Goal: Transaction & Acquisition: Purchase product/service

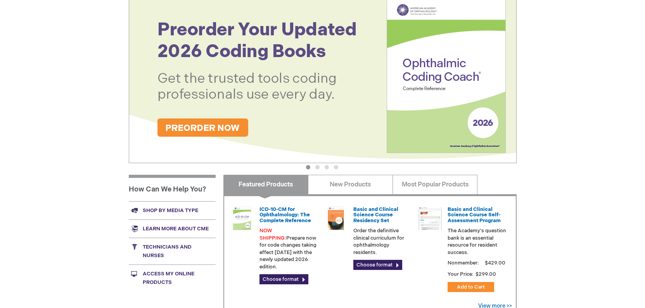
scroll to position [155, 0]
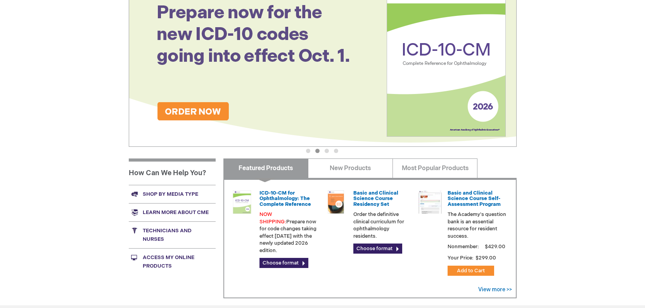
click at [194, 112] on img at bounding box center [323, 59] width 388 height 175
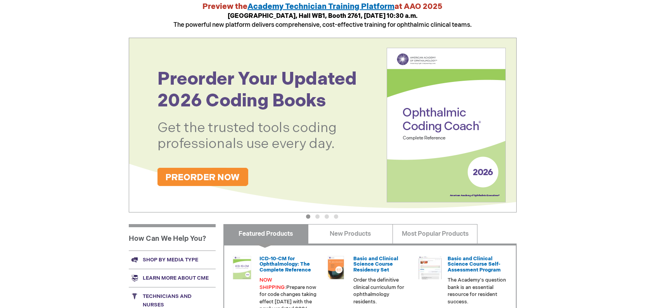
scroll to position [81, 0]
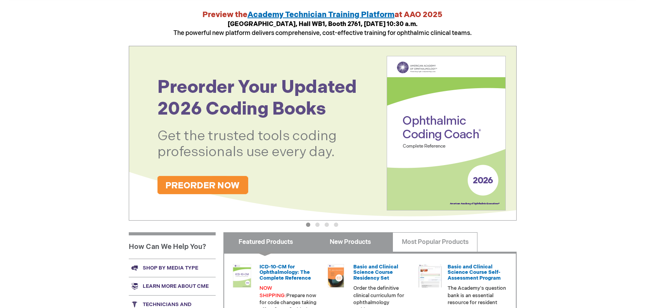
click at [340, 239] on link "New Products" at bounding box center [350, 241] width 85 height 19
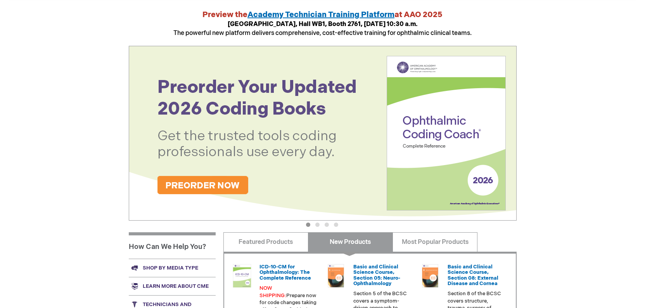
scroll to position [280, 0]
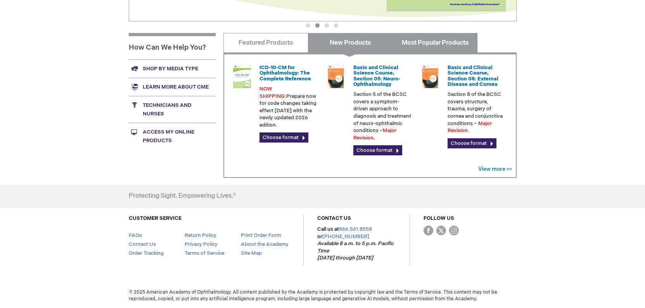
click at [429, 43] on link "Most Popular Products" at bounding box center [434, 42] width 85 height 19
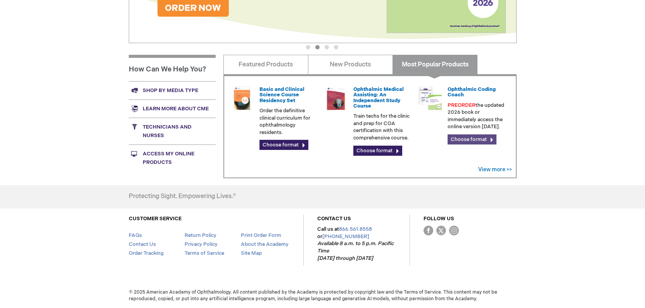
click at [467, 137] on link "Choose format" at bounding box center [472, 139] width 49 height 10
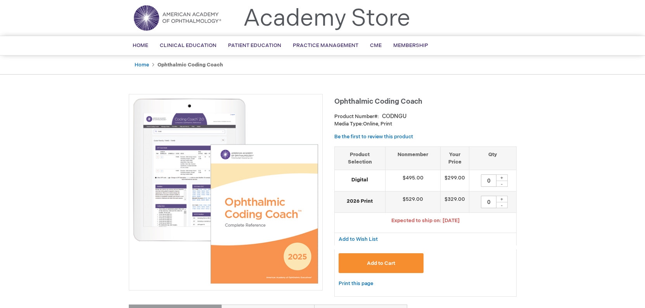
scroll to position [39, 0]
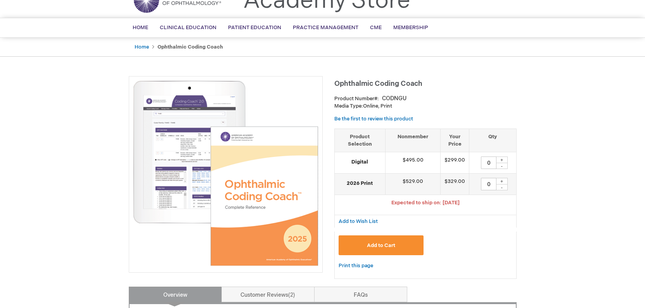
click at [503, 159] on div "+" at bounding box center [502, 159] width 12 height 7
type input "3"
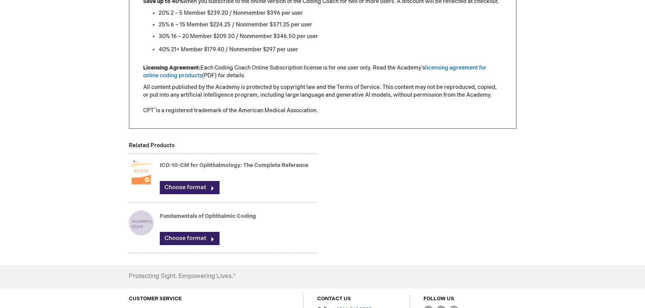
scroll to position [876, 0]
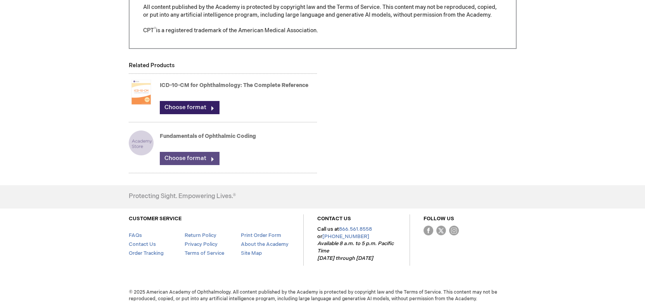
click at [203, 158] on link "Choose format" at bounding box center [190, 158] width 60 height 13
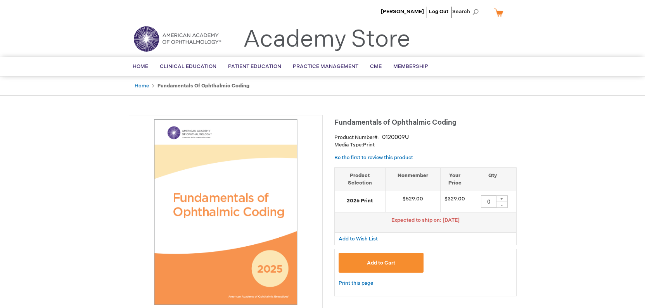
click at [503, 197] on div "+" at bounding box center [502, 198] width 12 height 7
type input "1"
click at [398, 257] on button "Add to Cart" at bounding box center [381, 262] width 85 height 20
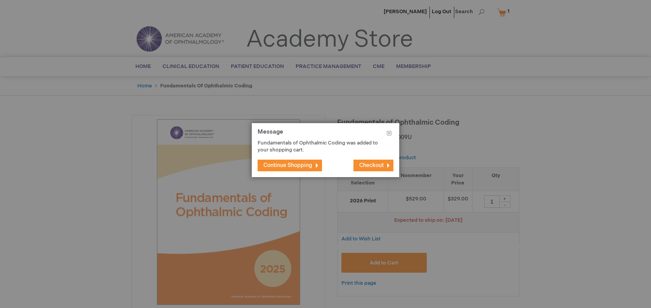
click at [296, 166] on span "Continue Shopping" at bounding box center [287, 165] width 49 height 7
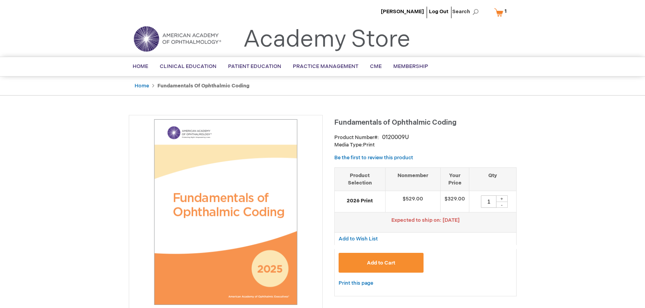
click at [500, 12] on link "My Cart 1 1 items" at bounding box center [502, 12] width 19 height 14
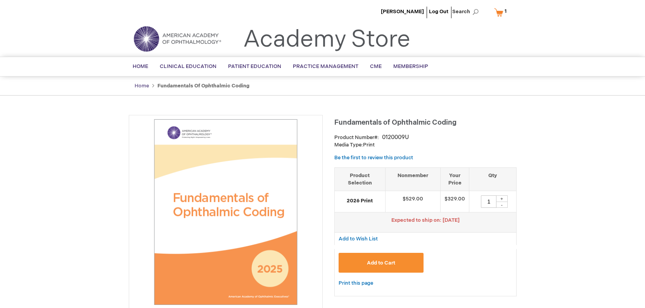
click at [141, 84] on link "Home" at bounding box center [142, 86] width 14 height 6
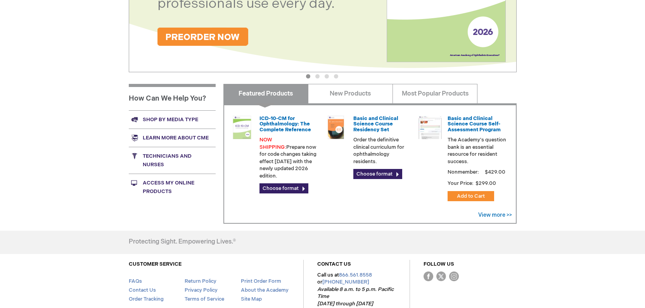
scroll to position [233, 0]
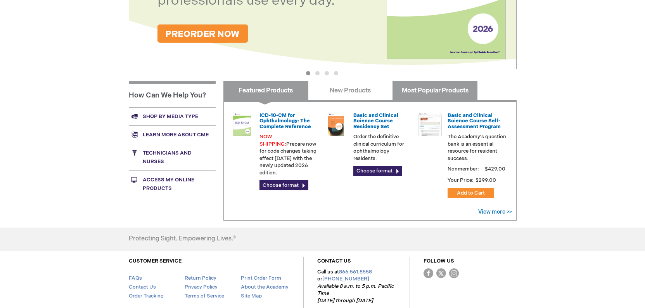
click at [431, 93] on link "Most Popular Products" at bounding box center [434, 90] width 85 height 19
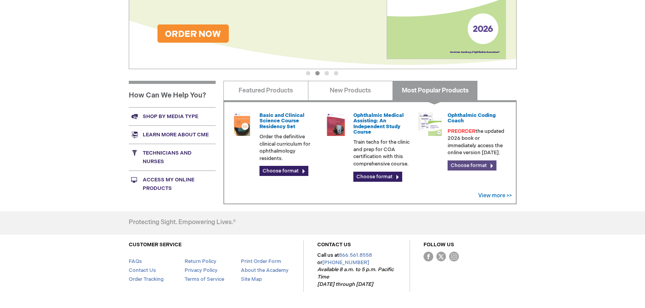
click at [478, 164] on link "Choose format" at bounding box center [472, 165] width 49 height 10
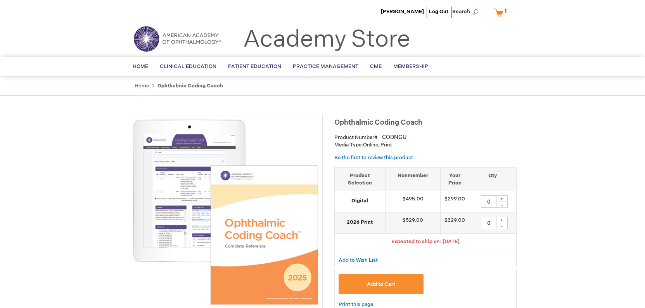
click at [501, 197] on div "+" at bounding box center [502, 198] width 12 height 7
type input "3"
click at [380, 278] on button "Add to Cart" at bounding box center [381, 284] width 85 height 20
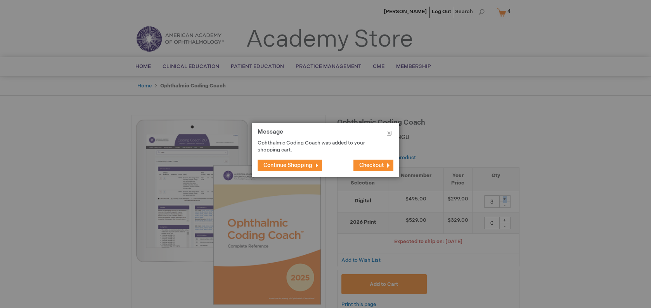
click at [268, 164] on span "Continue Shopping" at bounding box center [287, 165] width 49 height 7
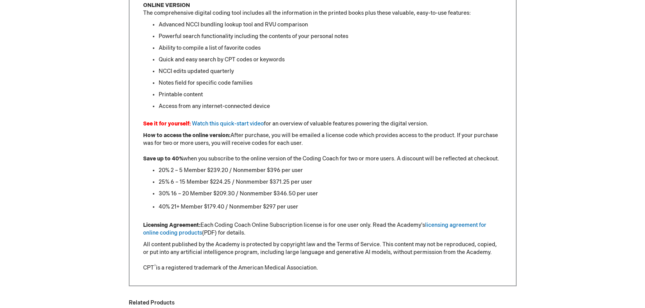
scroll to position [621, 0]
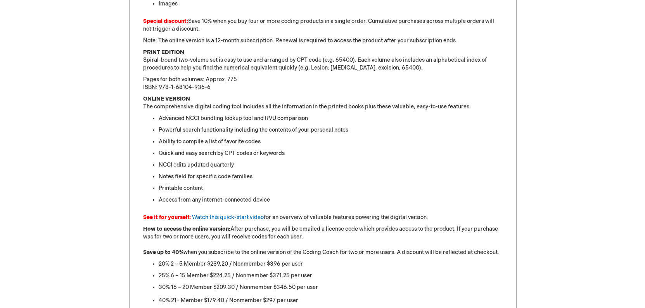
drag, startPoint x: 138, startPoint y: 244, endPoint x: 80, endPoint y: 304, distance: 83.4
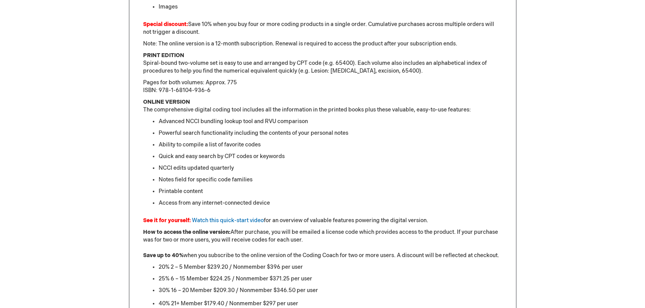
drag, startPoint x: 80, startPoint y: 304, endPoint x: 527, endPoint y: 165, distance: 468.0
click at [527, 165] on div "Patrick Helm Log Out Search My Cart 4 4 items CLOSE RECENTLY ADDED ITEM(S) Clos…" at bounding box center [322, 49] width 645 height 1184
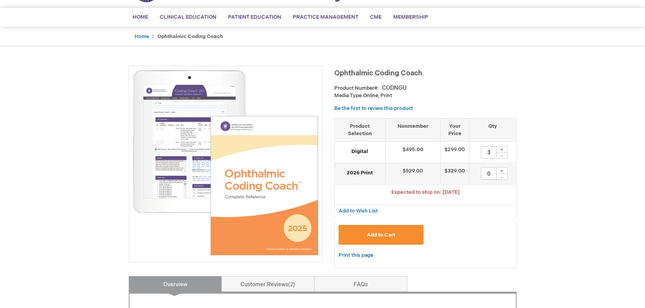
scroll to position [0, 0]
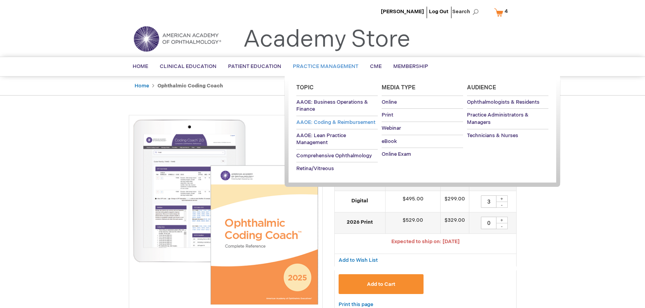
click at [325, 124] on span "AAOE: Coding & Reimbursement" at bounding box center [335, 122] width 79 height 6
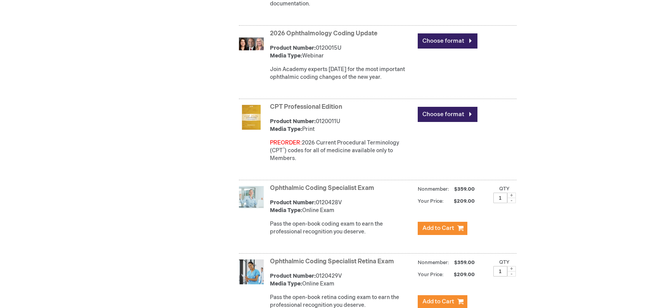
scroll to position [543, 0]
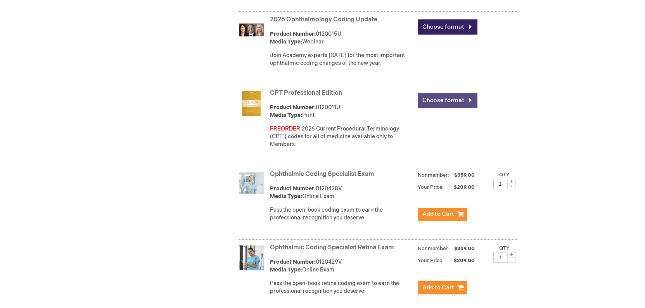
click at [440, 105] on link "Choose format" at bounding box center [448, 100] width 60 height 15
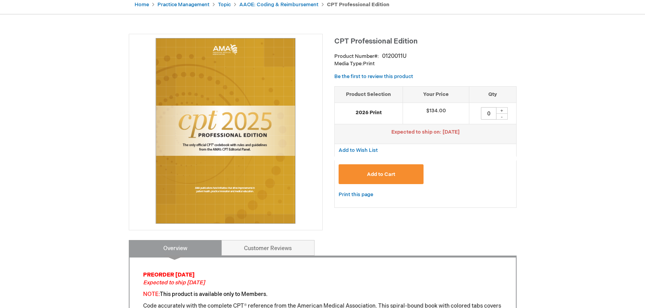
scroll to position [78, 0]
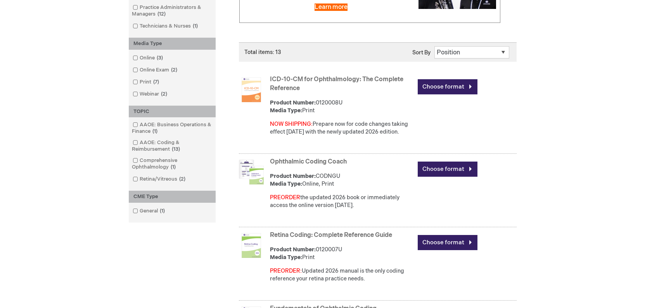
scroll to position [155, 0]
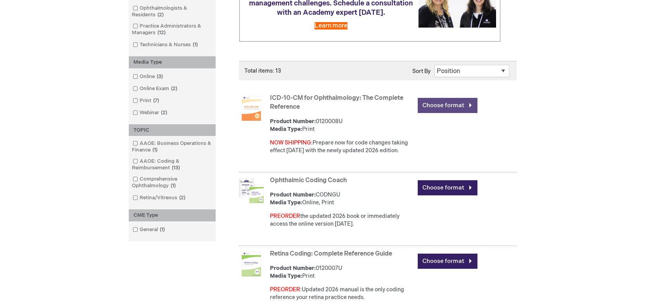
click at [451, 104] on link "Choose format" at bounding box center [448, 105] width 60 height 15
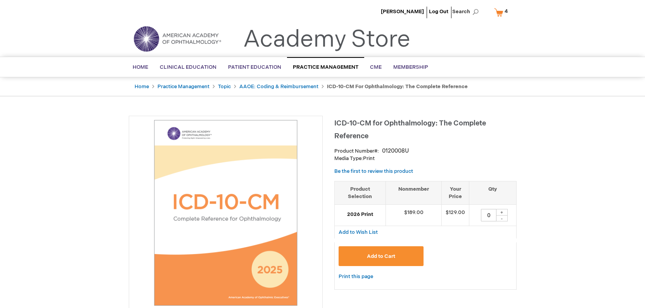
click at [502, 211] on div "+" at bounding box center [502, 212] width 12 height 7
type input "1"
click at [379, 253] on span "Add to Cart" at bounding box center [381, 256] width 28 height 6
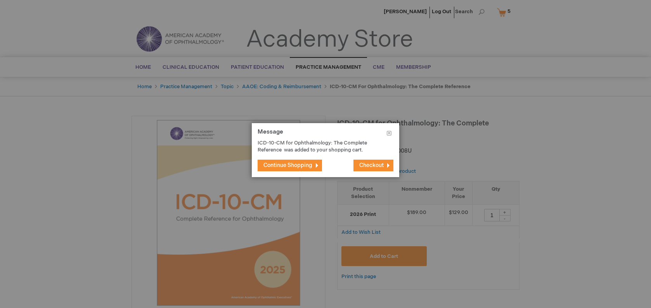
click at [303, 168] on span "Continue Shopping" at bounding box center [287, 165] width 49 height 7
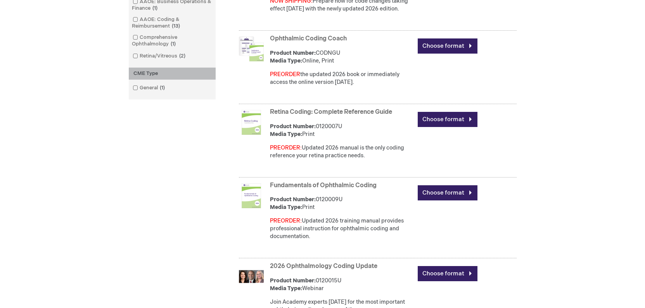
scroll to position [310, 0]
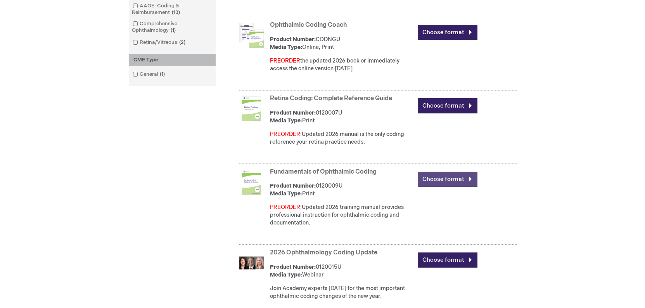
click at [443, 182] on link "Choose format" at bounding box center [448, 178] width 60 height 15
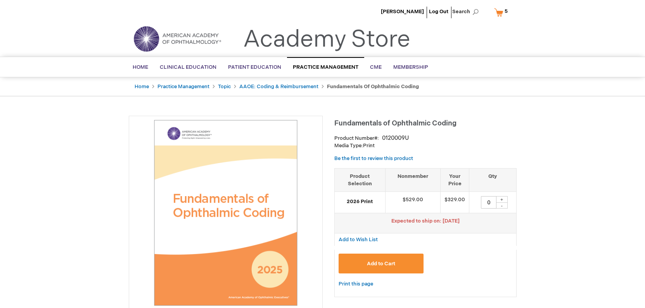
click at [499, 11] on link "My Cart 5 5 items" at bounding box center [503, 12] width 20 height 14
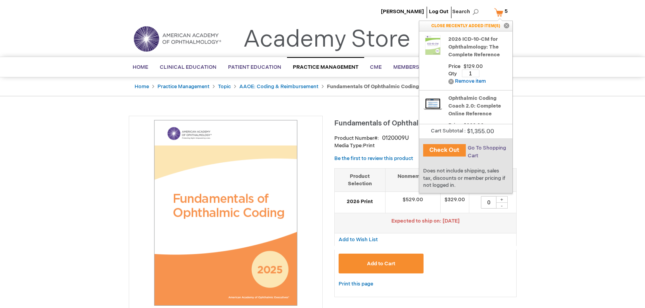
click at [491, 147] on span "Go To Shopping Cart" at bounding box center [487, 152] width 38 height 14
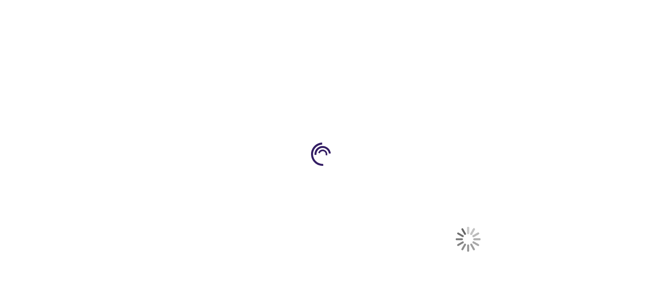
select select "US"
select select "51"
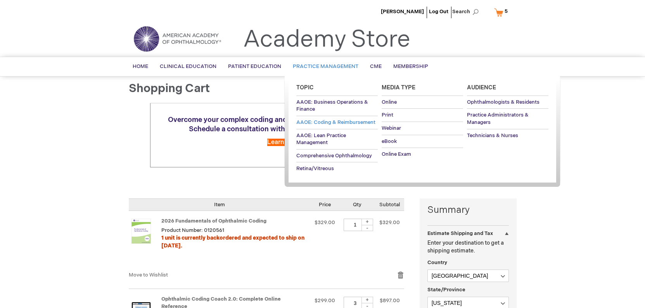
click at [313, 122] on span "AAOE: Coding & Reimbursement" at bounding box center [335, 122] width 79 height 6
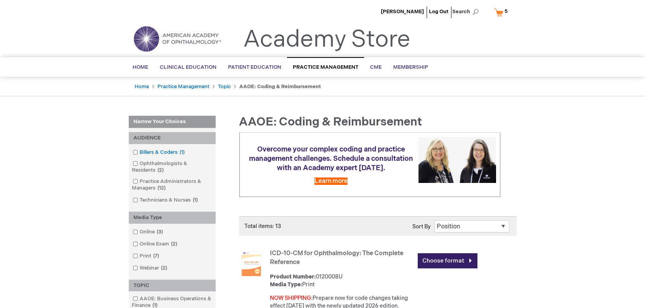
click at [140, 151] on span at bounding box center [140, 152] width 0 height 6
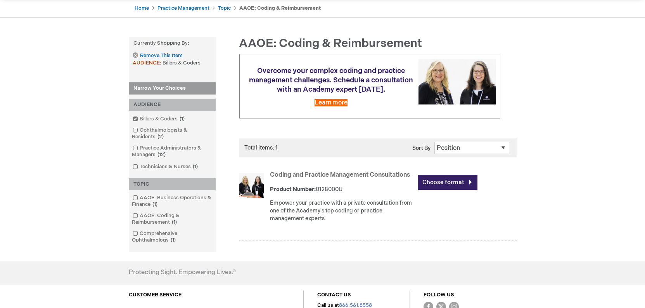
scroll to position [38, 0]
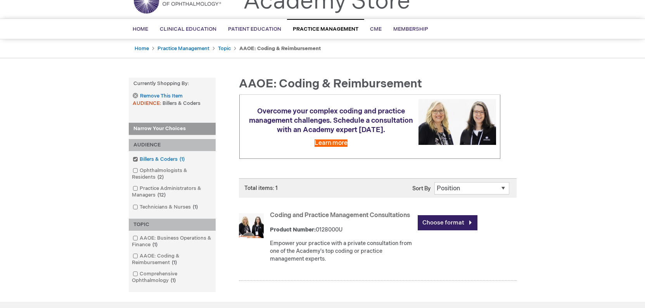
click at [140, 158] on span at bounding box center [140, 159] width 0 height 6
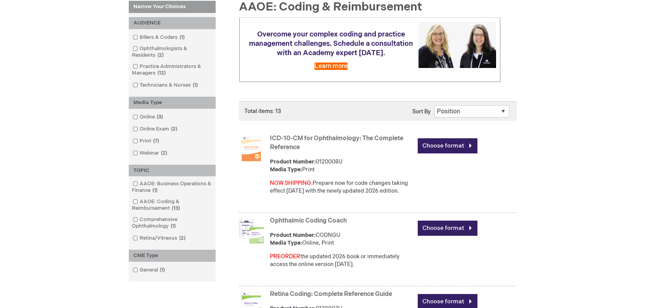
scroll to position [116, 0]
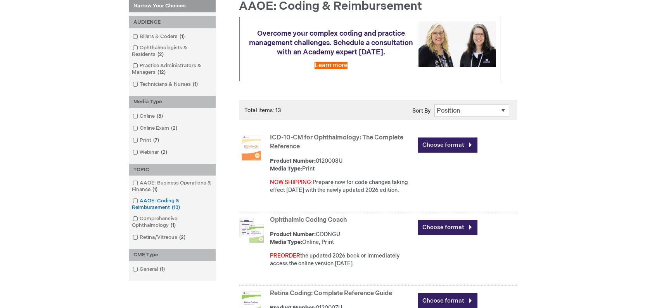
click at [140, 199] on span at bounding box center [140, 200] width 0 height 6
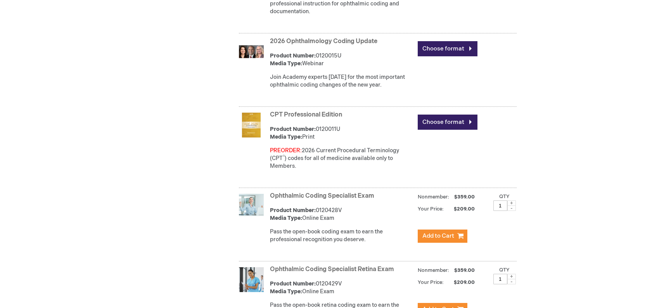
scroll to position [542, 0]
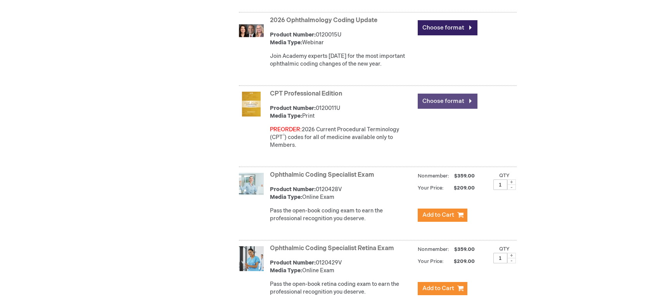
click at [455, 105] on link "Choose format" at bounding box center [448, 100] width 60 height 15
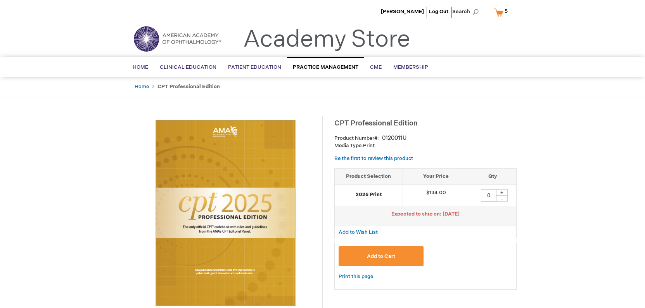
click at [379, 250] on button "Add to Cart" at bounding box center [381, 256] width 85 height 20
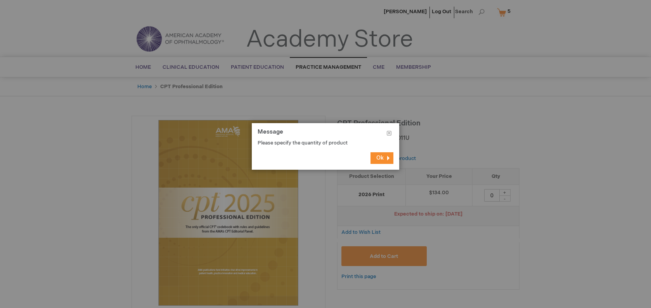
click at [386, 158] on button "Ok" at bounding box center [381, 158] width 23 height 12
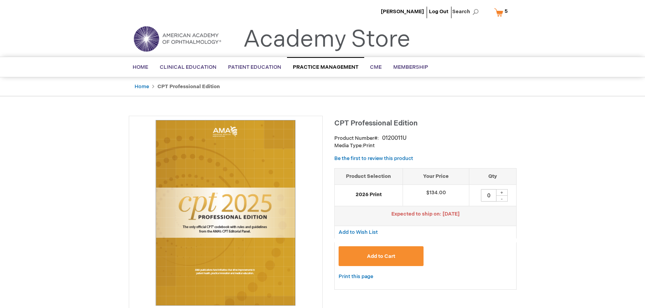
click at [501, 191] on div "+" at bounding box center [502, 192] width 12 height 7
type input "1"
click at [391, 254] on span "Add to Cart" at bounding box center [381, 256] width 28 height 6
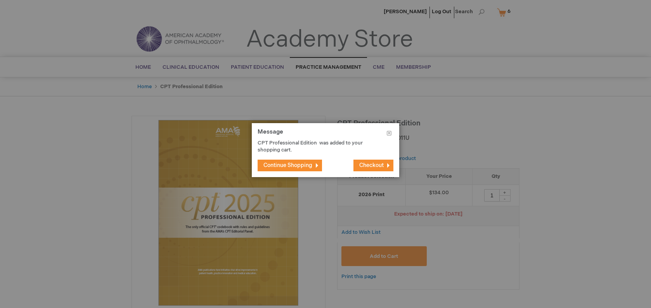
click at [296, 165] on span "Continue Shopping" at bounding box center [287, 165] width 49 height 7
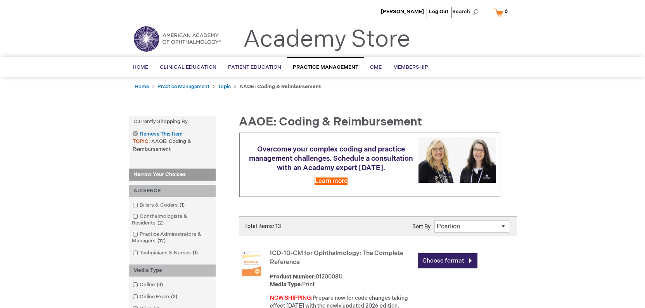
click at [500, 13] on link "My Cart 6 6 items" at bounding box center [503, 12] width 20 height 14
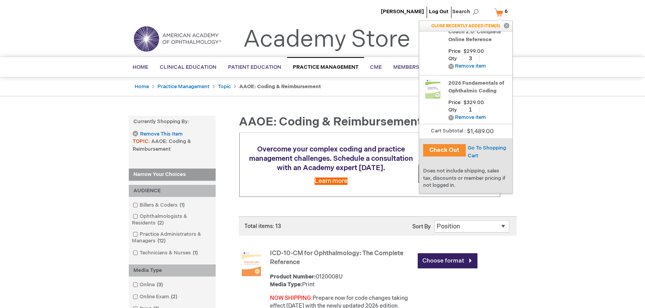
scroll to position [128, 0]
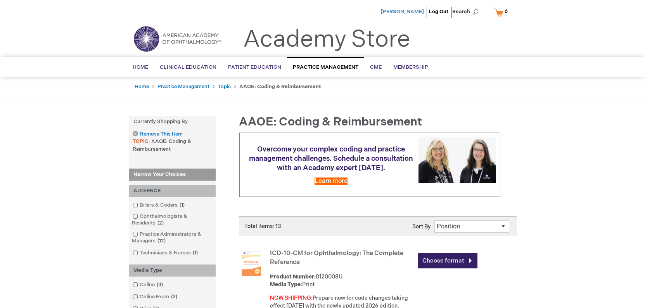
click at [400, 12] on span "[PERSON_NAME]" at bounding box center [402, 12] width 43 height 6
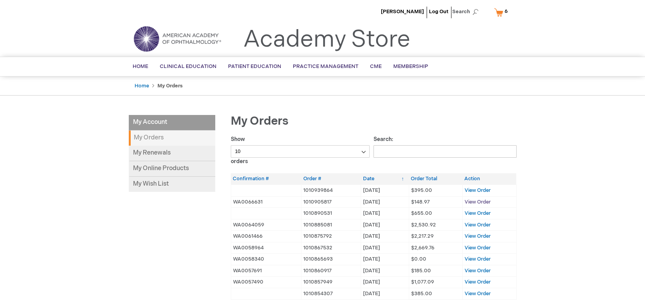
click at [480, 201] on span "View Order" at bounding box center [478, 202] width 26 height 6
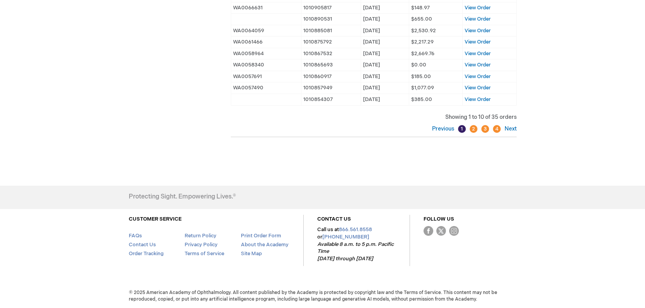
scroll to position [116, 0]
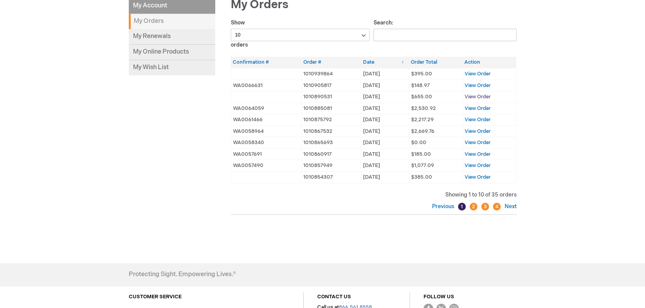
click at [479, 95] on span "View Order" at bounding box center [478, 96] width 26 height 6
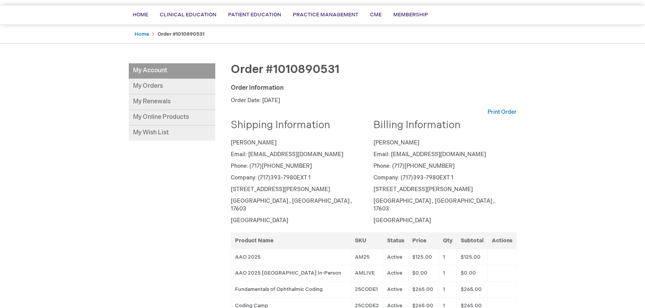
scroll to position [78, 0]
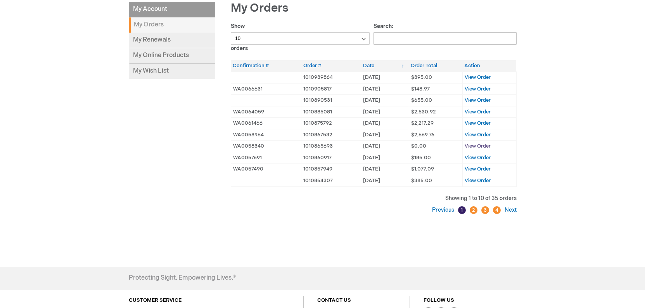
click at [474, 145] on span "View Order" at bounding box center [478, 146] width 26 height 6
click at [481, 157] on span "View Order" at bounding box center [478, 157] width 26 height 6
click at [481, 167] on span "View Order" at bounding box center [478, 169] width 26 height 6
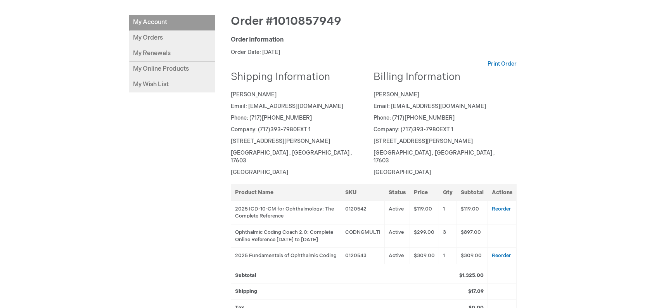
scroll to position [116, 0]
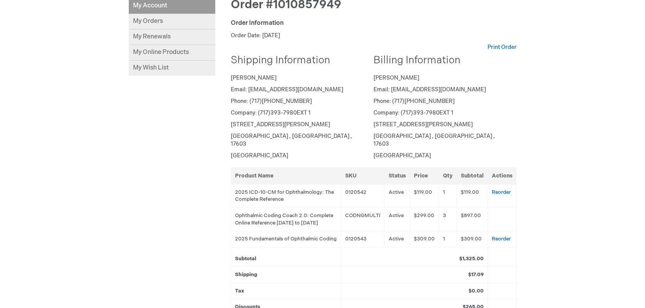
click at [371, 239] on td "0120543" at bounding box center [362, 239] width 43 height 16
drag, startPoint x: 371, startPoint y: 239, endPoint x: 352, endPoint y: 237, distance: 18.8
click at [352, 237] on td "0120543" at bounding box center [362, 239] width 43 height 16
drag, startPoint x: 347, startPoint y: 239, endPoint x: 368, endPoint y: 239, distance: 21.3
click at [368, 239] on td "0120543" at bounding box center [362, 239] width 43 height 16
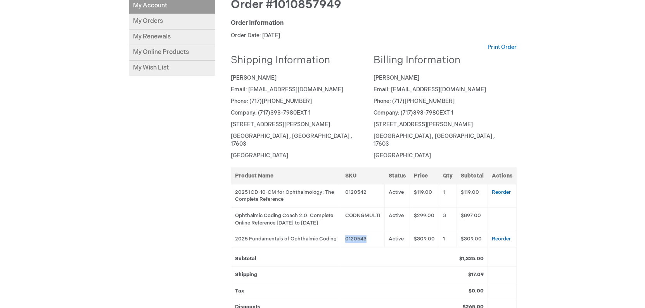
copy td "0120543"
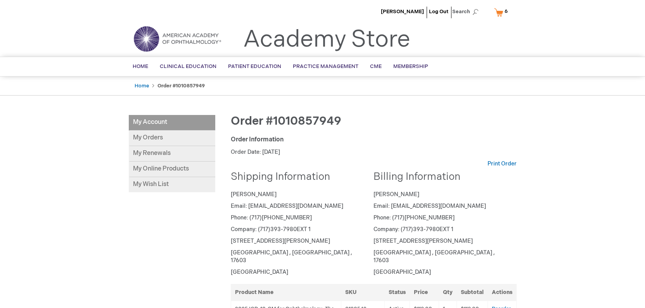
click at [499, 10] on link "My Cart 6 6 items" at bounding box center [503, 12] width 20 height 14
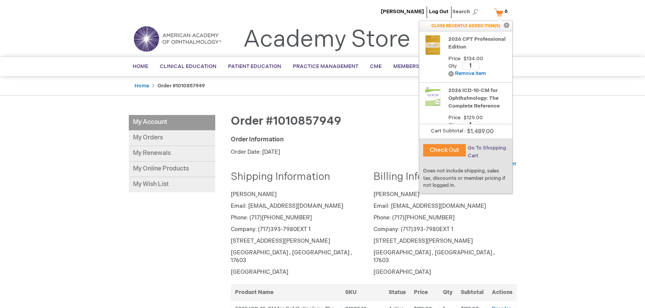
click at [496, 146] on span "Go To Shopping Cart" at bounding box center [487, 152] width 38 height 14
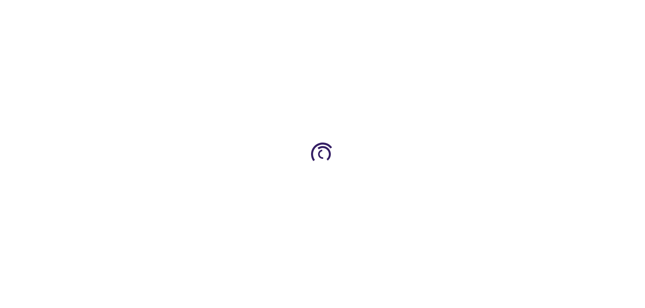
select select "US"
select select "51"
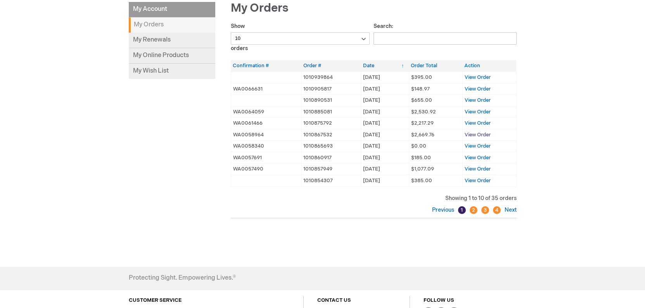
click at [489, 133] on span "View Order" at bounding box center [478, 134] width 26 height 6
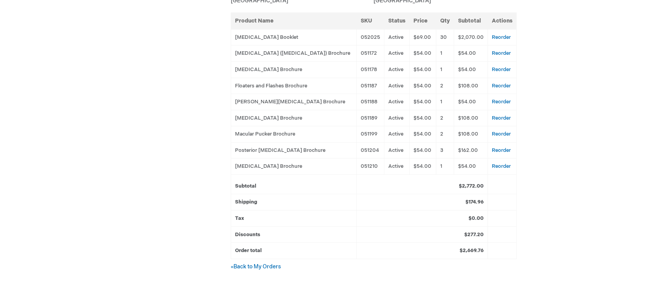
scroll to position [271, 0]
click at [253, 263] on link "« Back to My Orders" at bounding box center [256, 266] width 50 height 7
